Goal: Information Seeking & Learning: Compare options

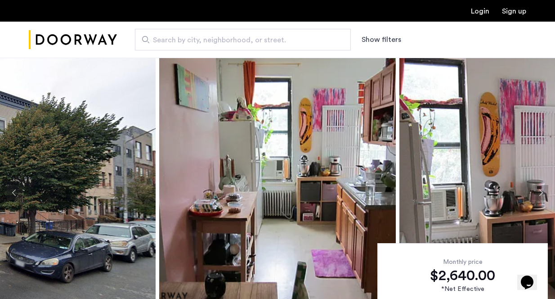
click at [182, 146] on img at bounding box center [277, 193] width 237 height 270
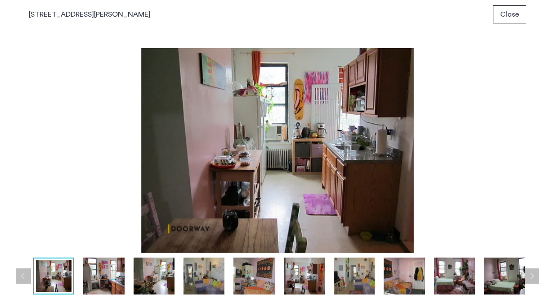
click at [72, 13] on div "761 Hart Street, Unit 3L" at bounding box center [90, 14] width 122 height 11
copy div "761 Hart Street, Unit 3L"
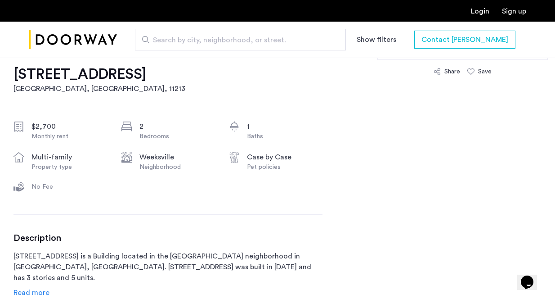
scroll to position [293, 0]
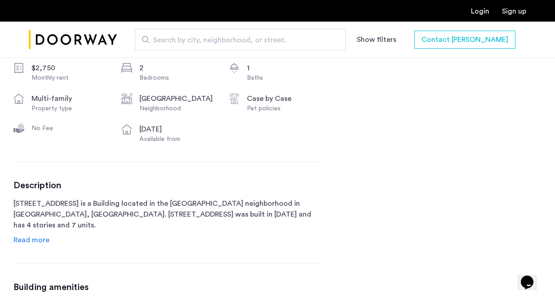
scroll to position [385, 0]
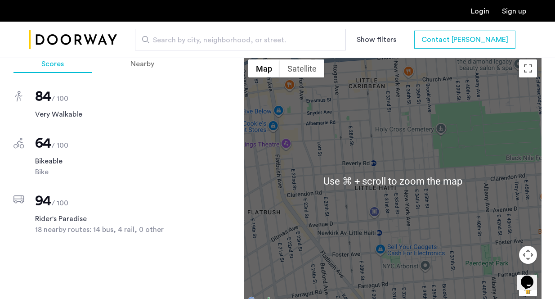
scroll to position [852, 0]
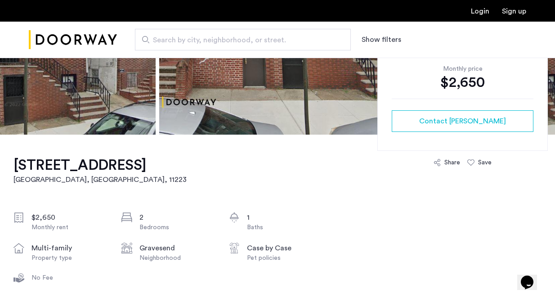
scroll to position [251, 0]
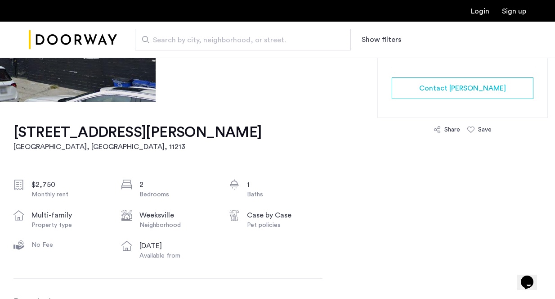
scroll to position [227, 0]
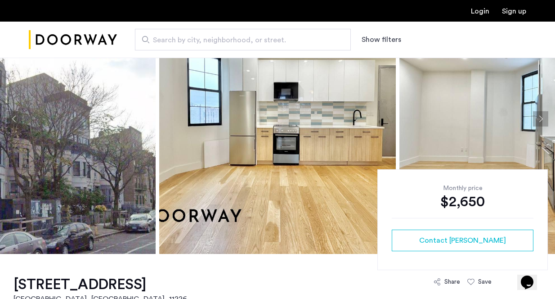
scroll to position [197, 0]
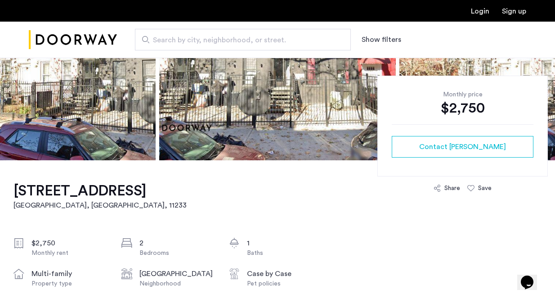
scroll to position [177, 0]
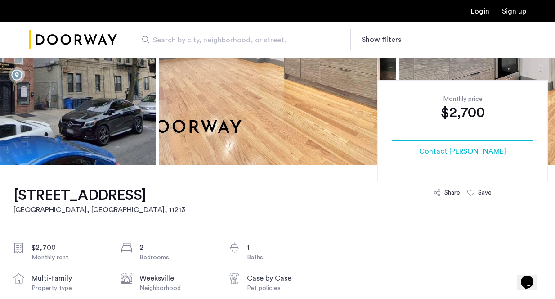
scroll to position [255, 0]
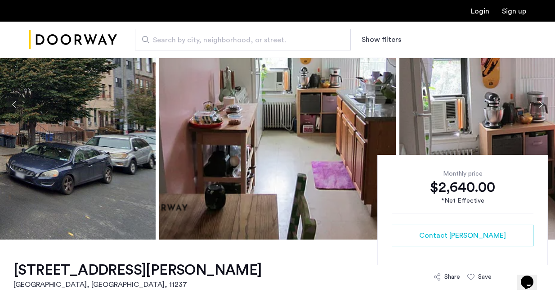
scroll to position [190, 0]
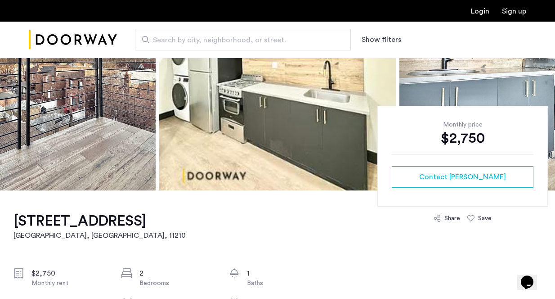
scroll to position [186, 0]
